Goal: Information Seeking & Learning: Learn about a topic

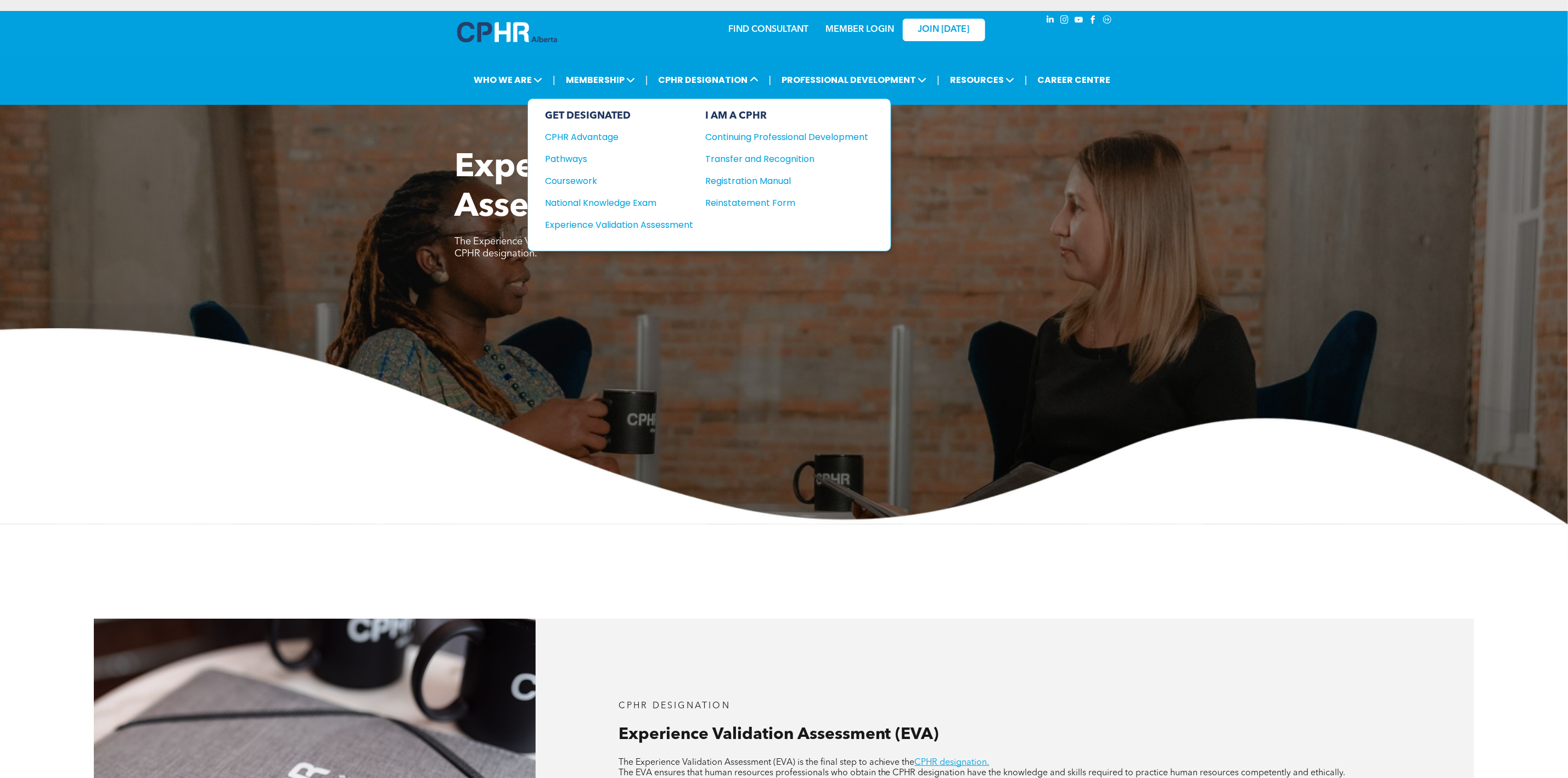
click at [665, 198] on div "National Knowledge Exam" at bounding box center [612, 203] width 133 height 14
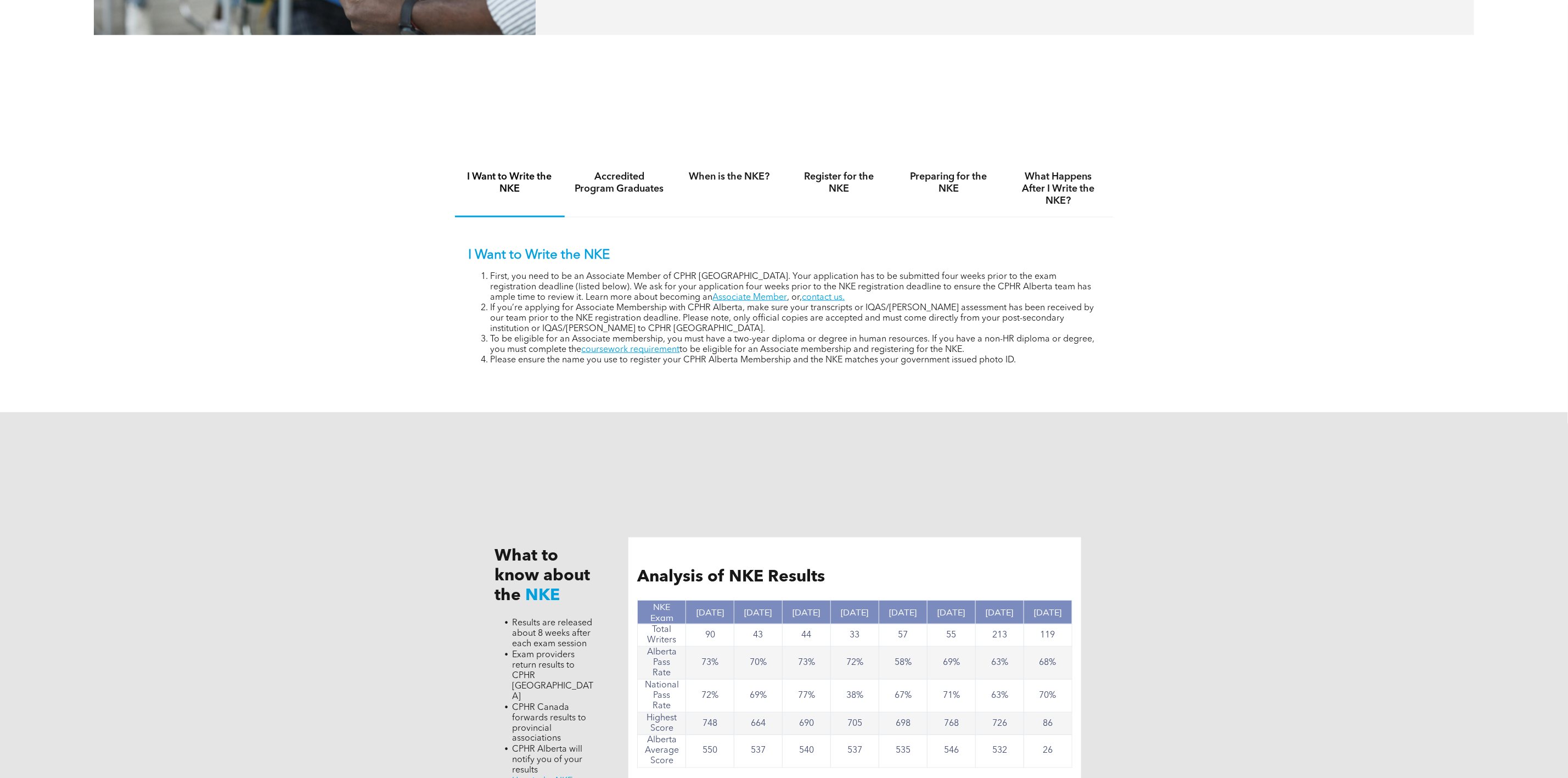
scroll to position [823, 0]
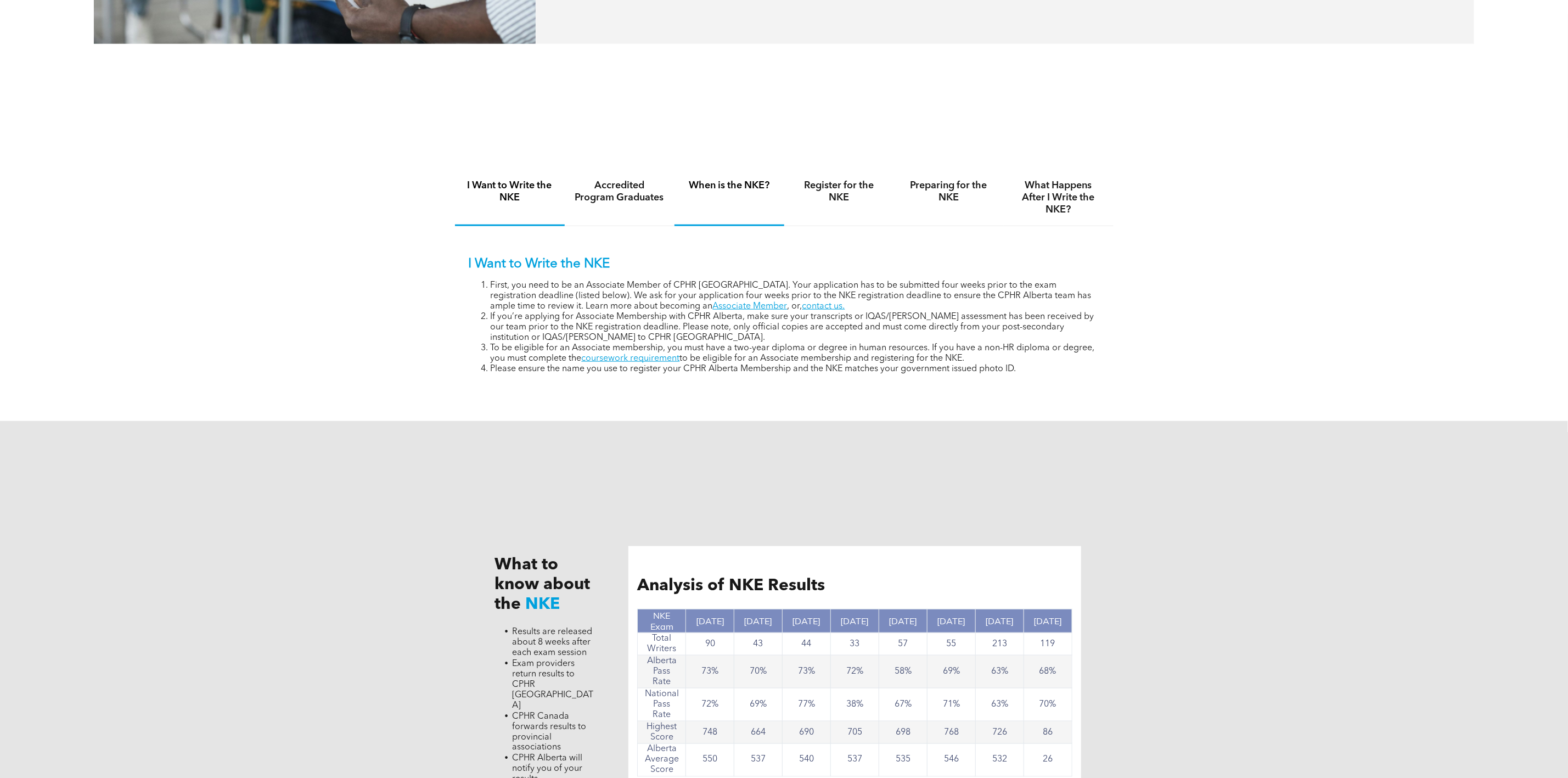
click at [721, 208] on div "When is the NKE?" at bounding box center [729, 197] width 110 height 57
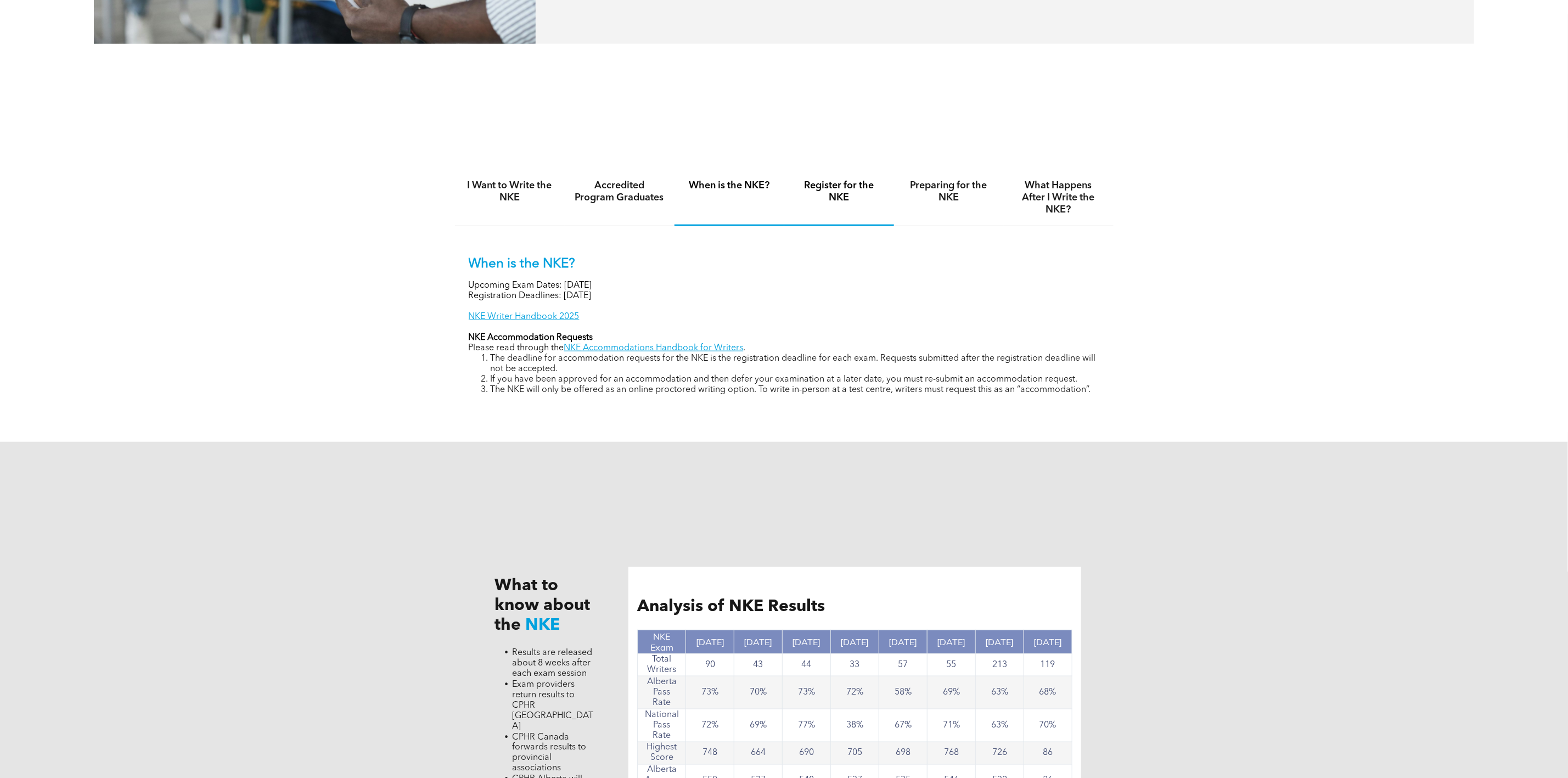
click at [840, 205] on div "Register for the NKE" at bounding box center [839, 197] width 110 height 57
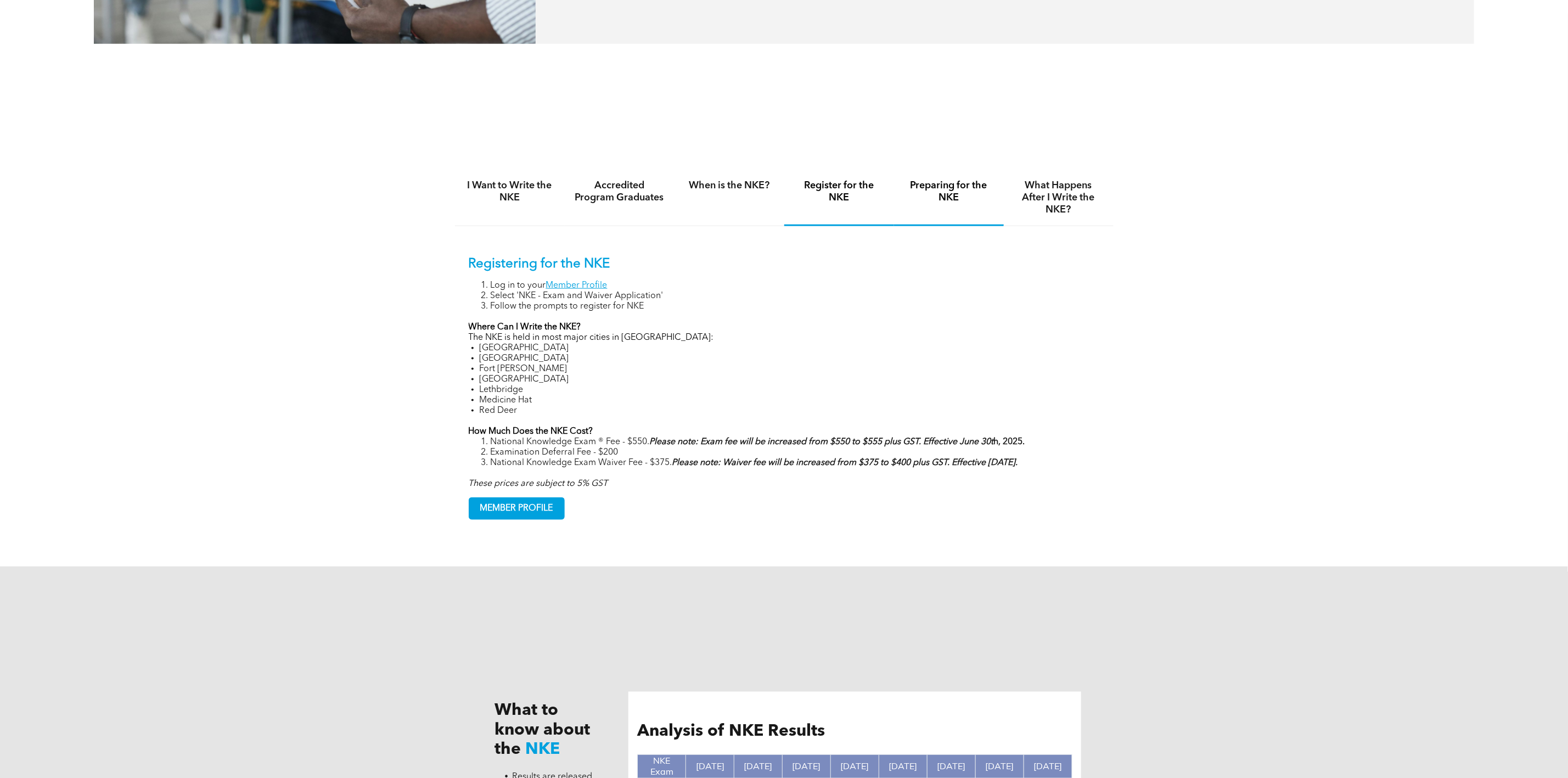
click at [927, 209] on div "Preparing for the NKE" at bounding box center [949, 197] width 110 height 57
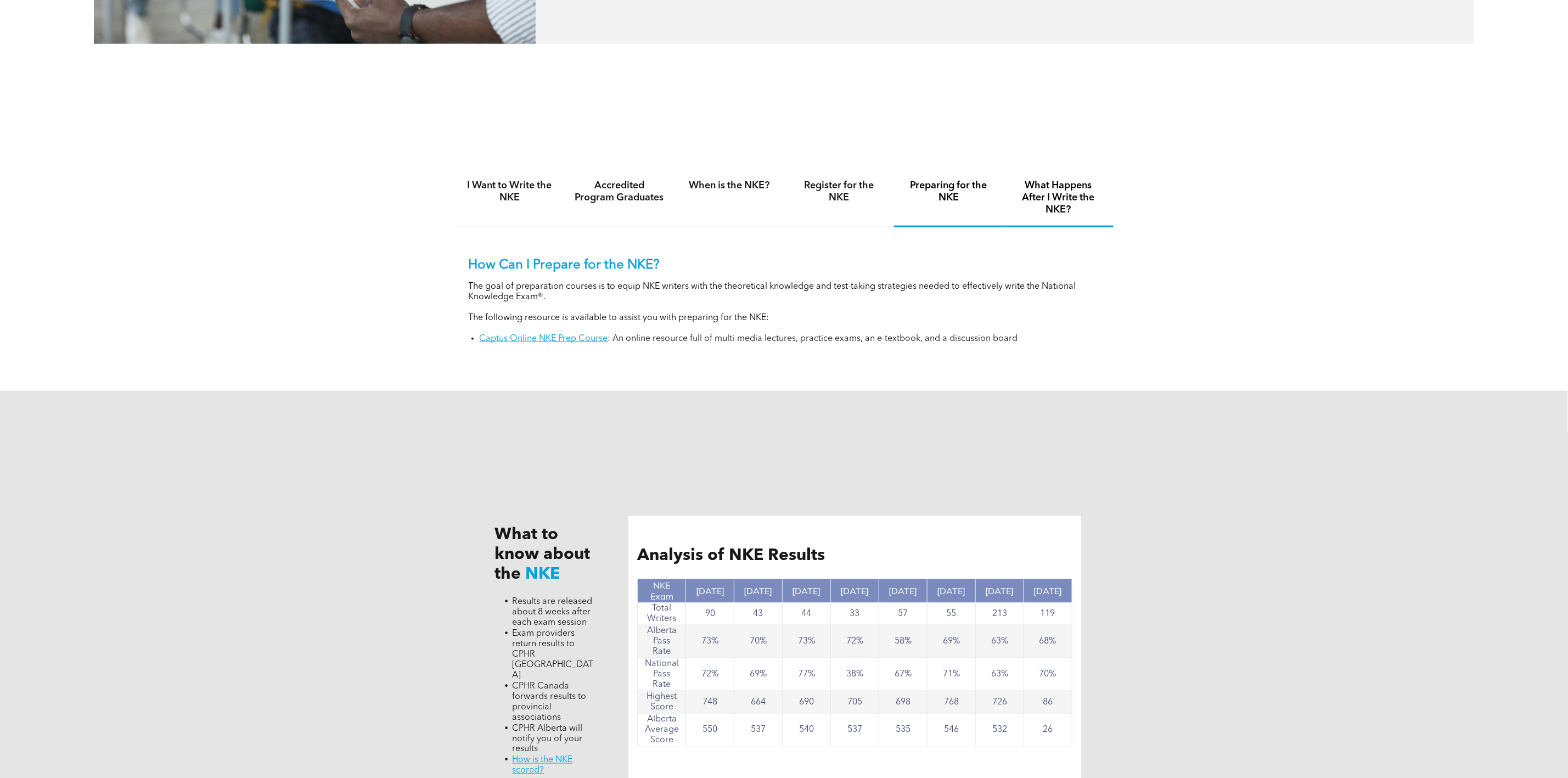
click at [1078, 209] on h4 "What Happens After I Write the NKE?" at bounding box center [1059, 198] width 90 height 37
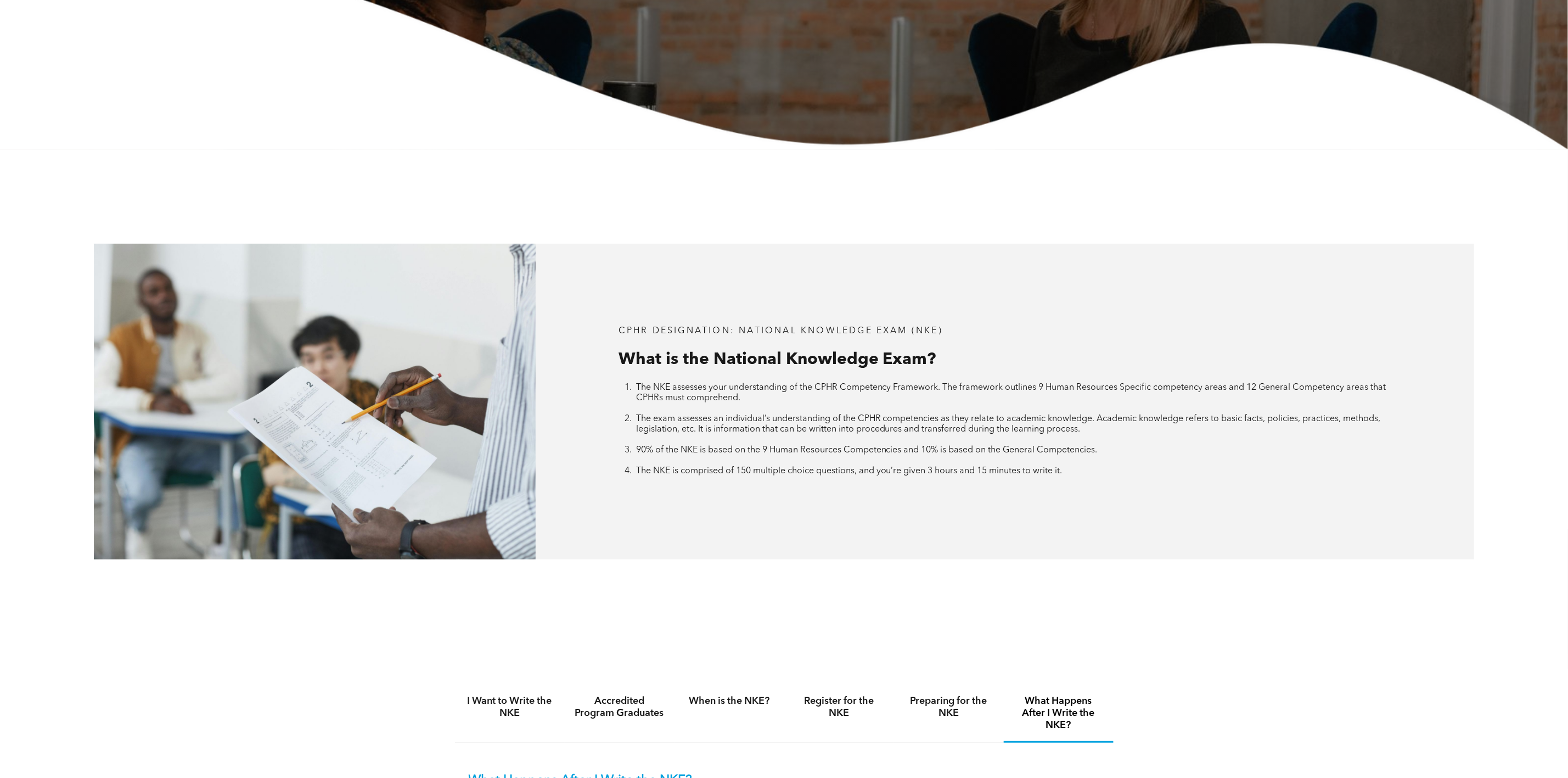
scroll to position [412, 0]
